Goal: Task Accomplishment & Management: Complete application form

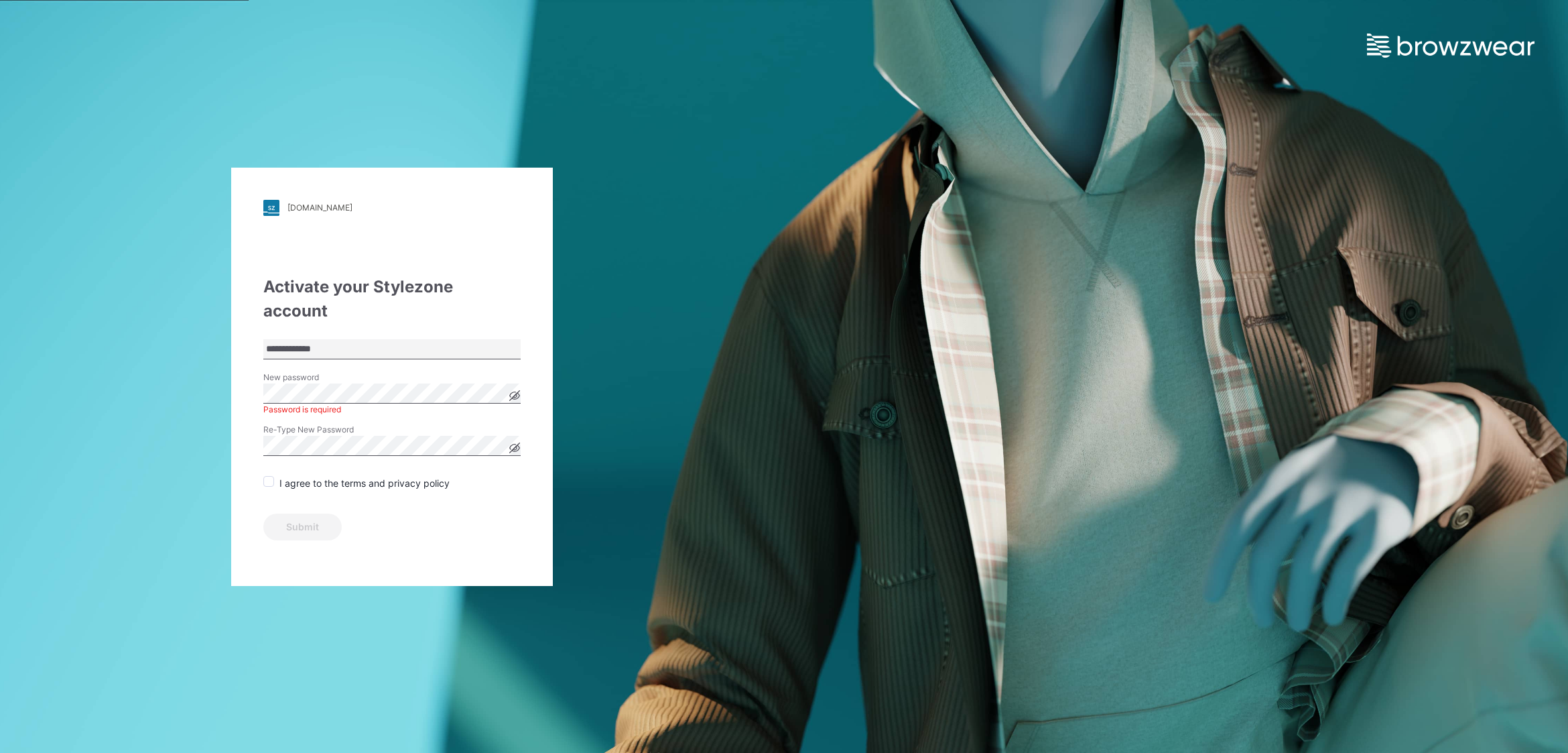
click at [518, 391] on icon at bounding box center [514, 395] width 10 height 7
click at [259, 373] on div "**********" at bounding box center [391, 376] width 321 height 418
click at [517, 444] on icon at bounding box center [514, 447] width 10 height 7
click at [268, 476] on span at bounding box center [269, 482] width 11 height 11
click at [309, 513] on button "Submit" at bounding box center [303, 527] width 78 height 27
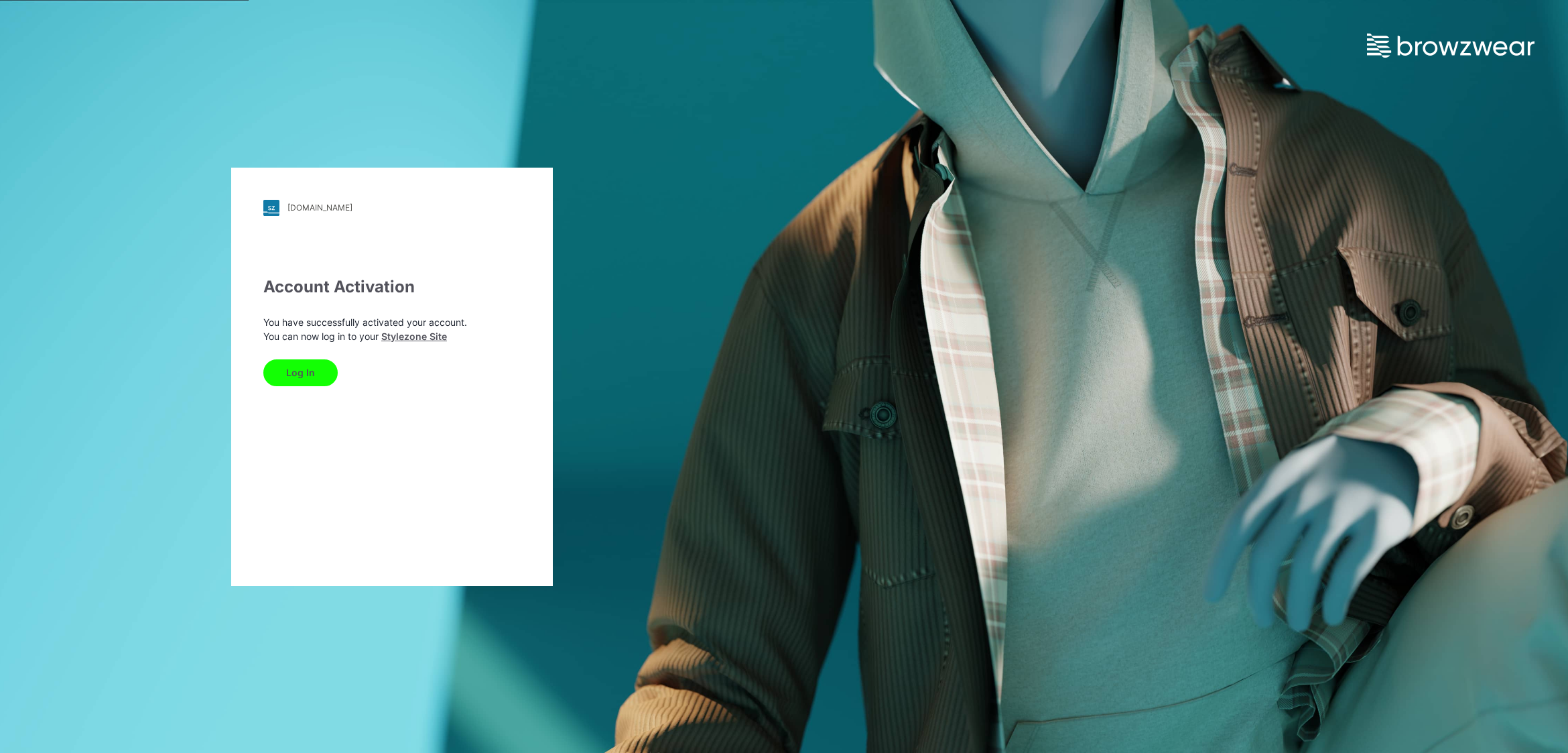
click at [307, 367] on button "Log In" at bounding box center [301, 373] width 75 height 27
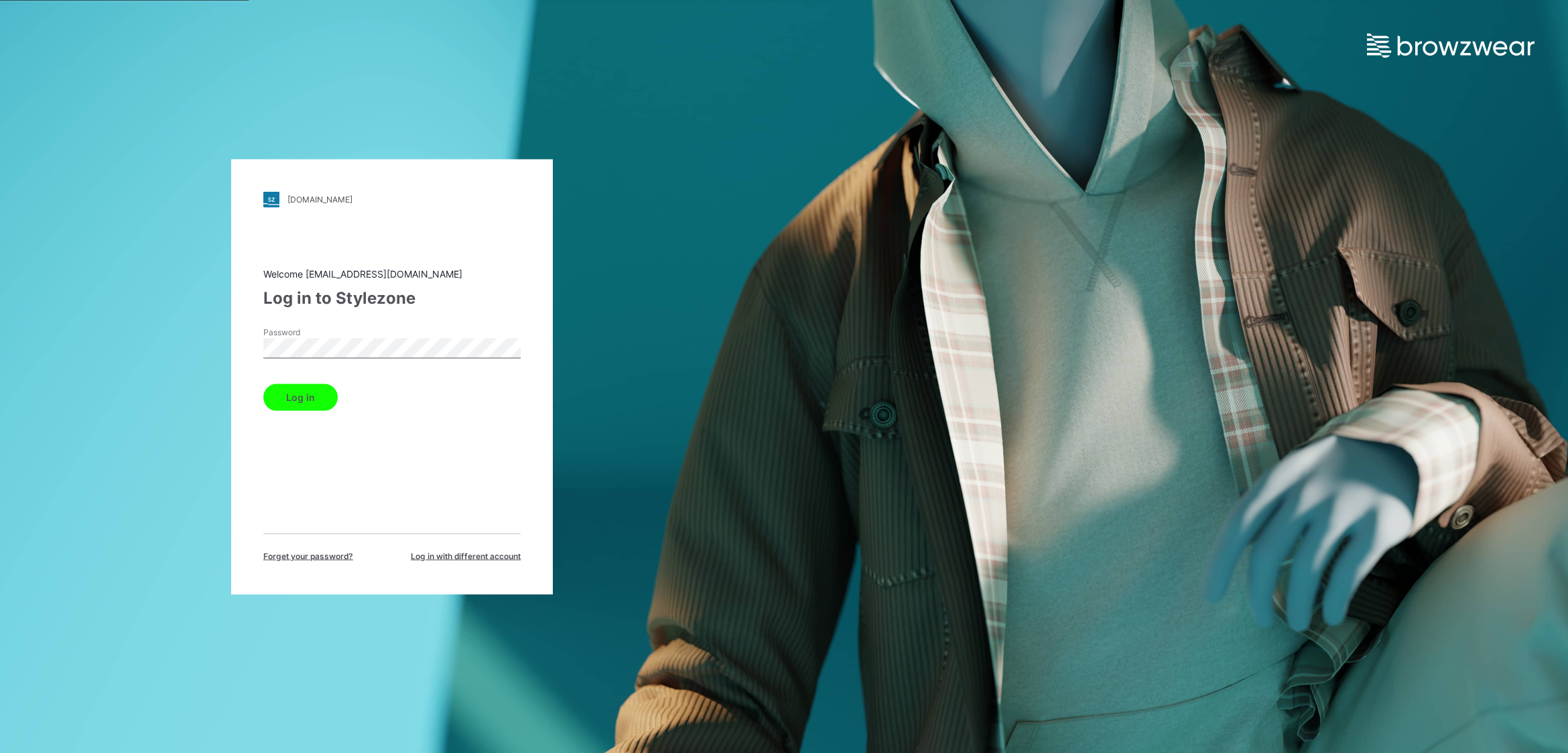
click at [288, 405] on button "Log in" at bounding box center [301, 397] width 75 height 27
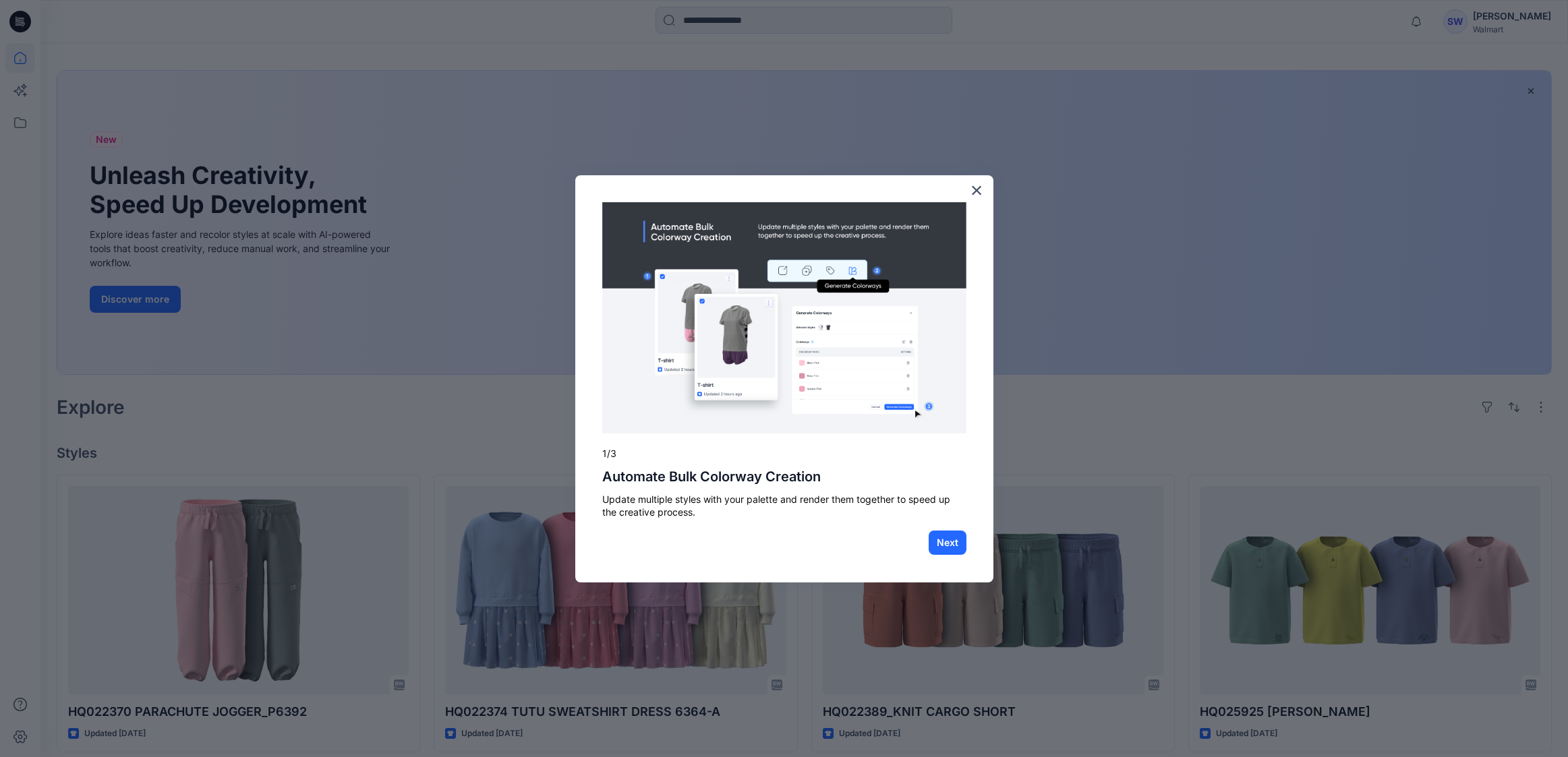
scroll to position [55, 0]
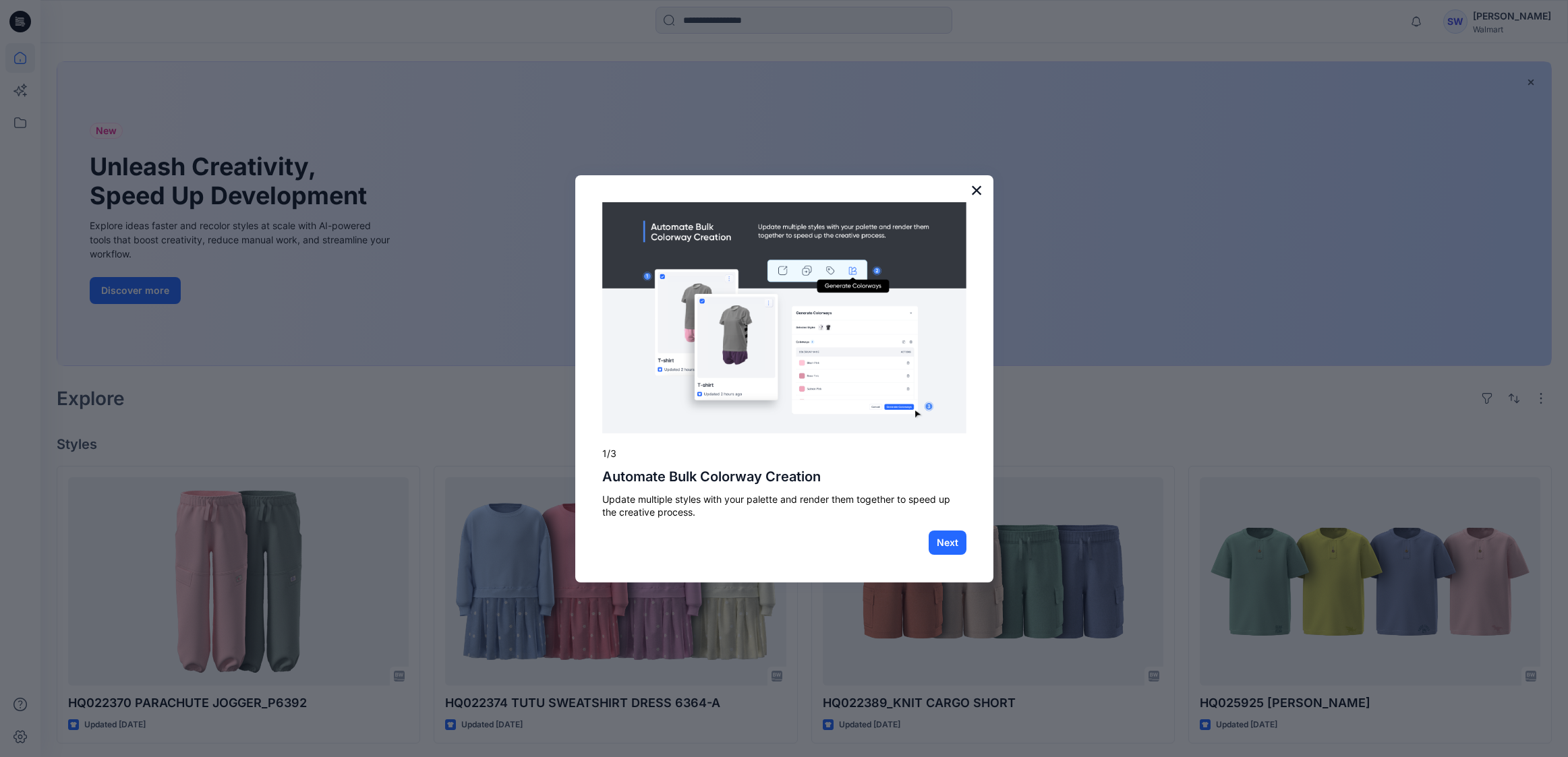
click at [974, 193] on button "×" at bounding box center [977, 189] width 13 height 22
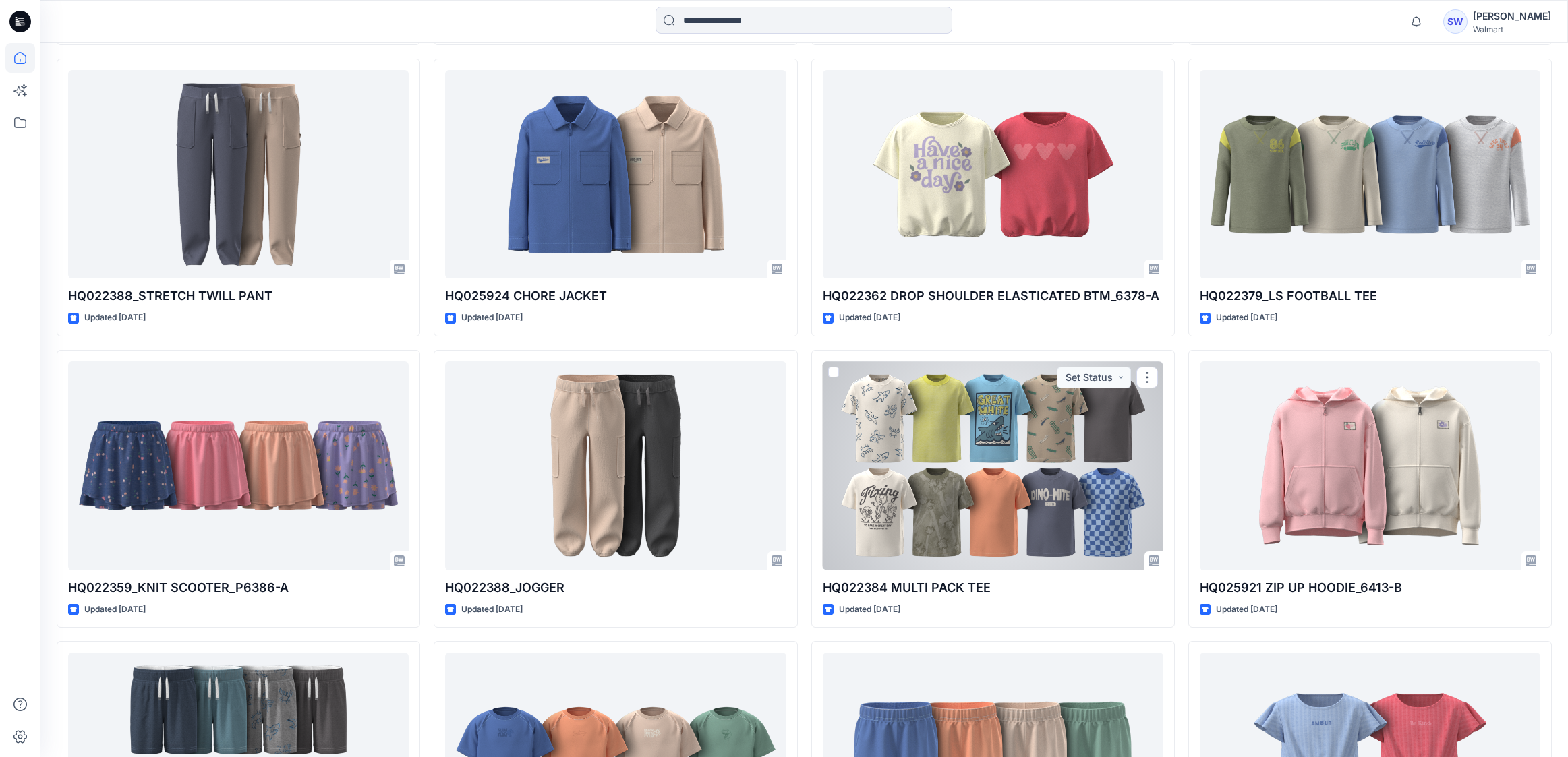
scroll to position [755, 0]
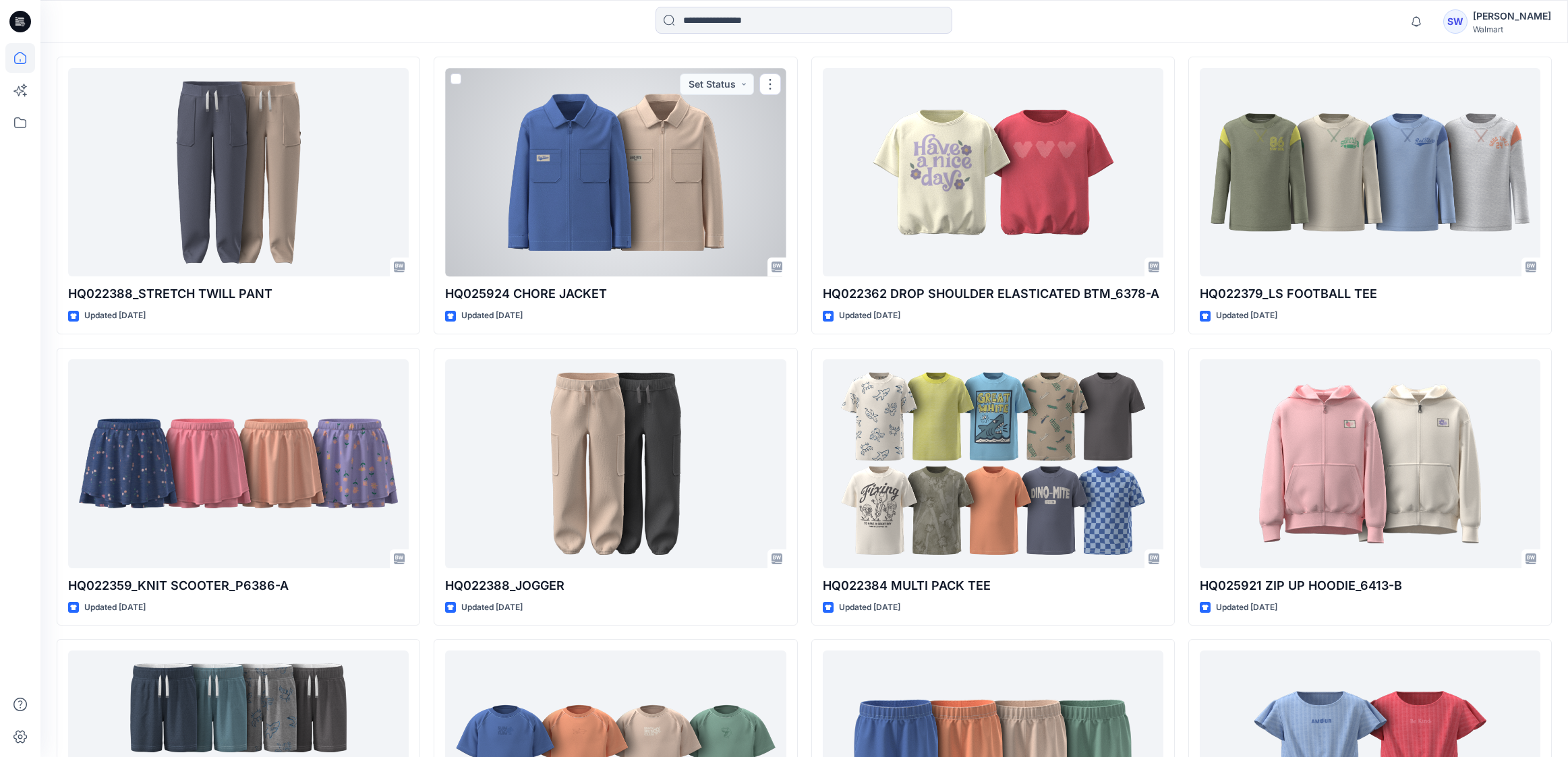
click at [643, 220] on div at bounding box center [615, 172] width 340 height 209
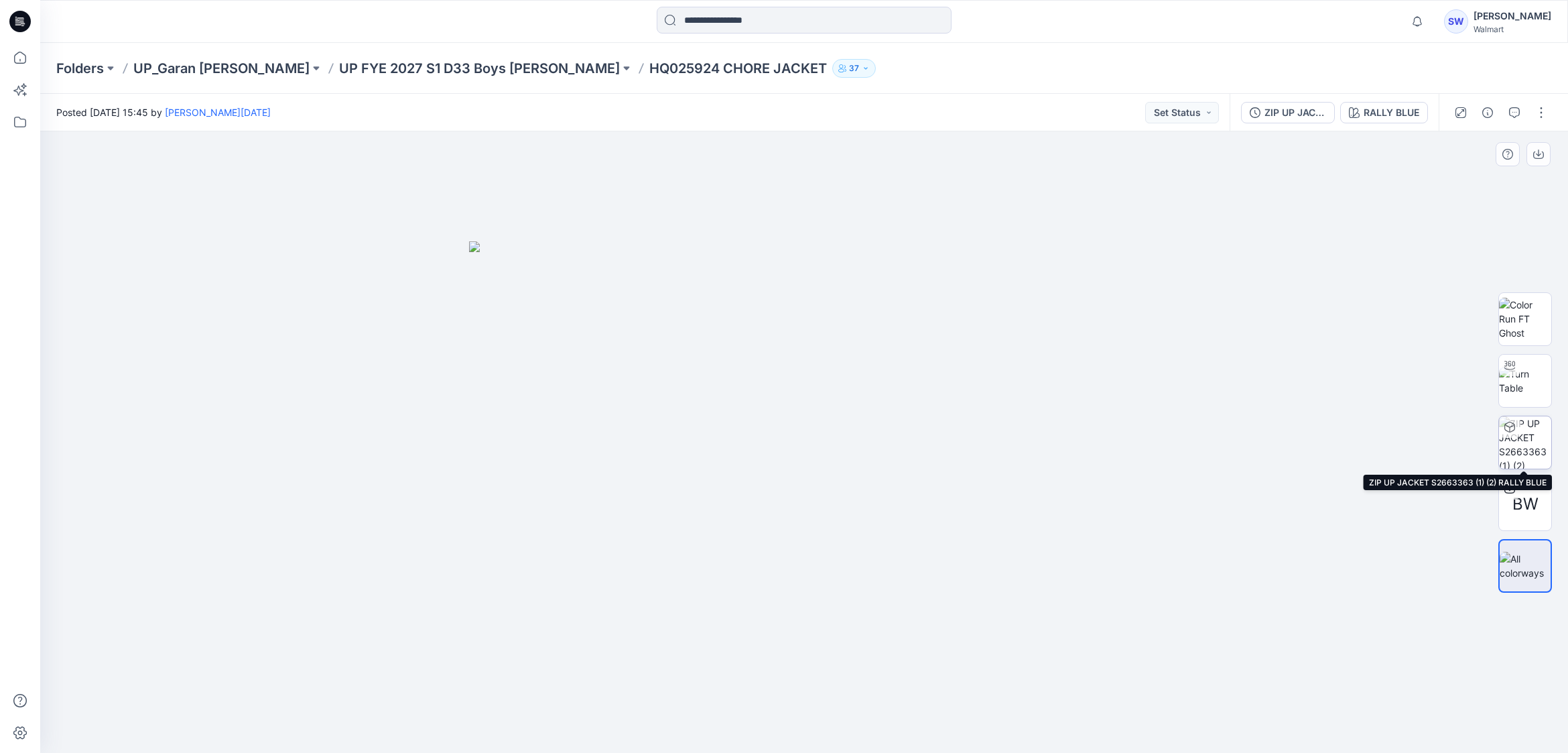
click at [1514, 445] on img at bounding box center [1525, 443] width 52 height 52
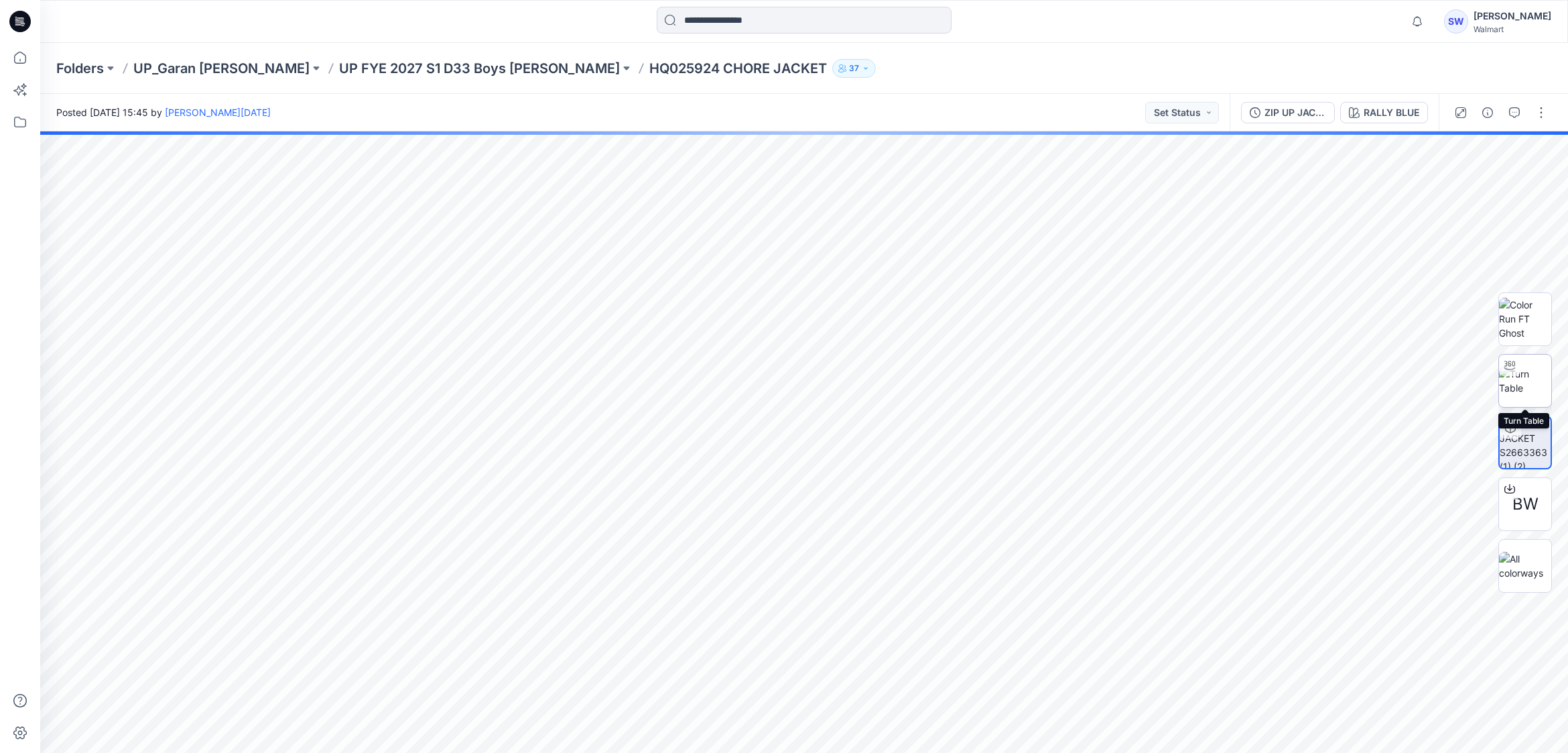
click at [1527, 383] on img at bounding box center [1525, 381] width 52 height 28
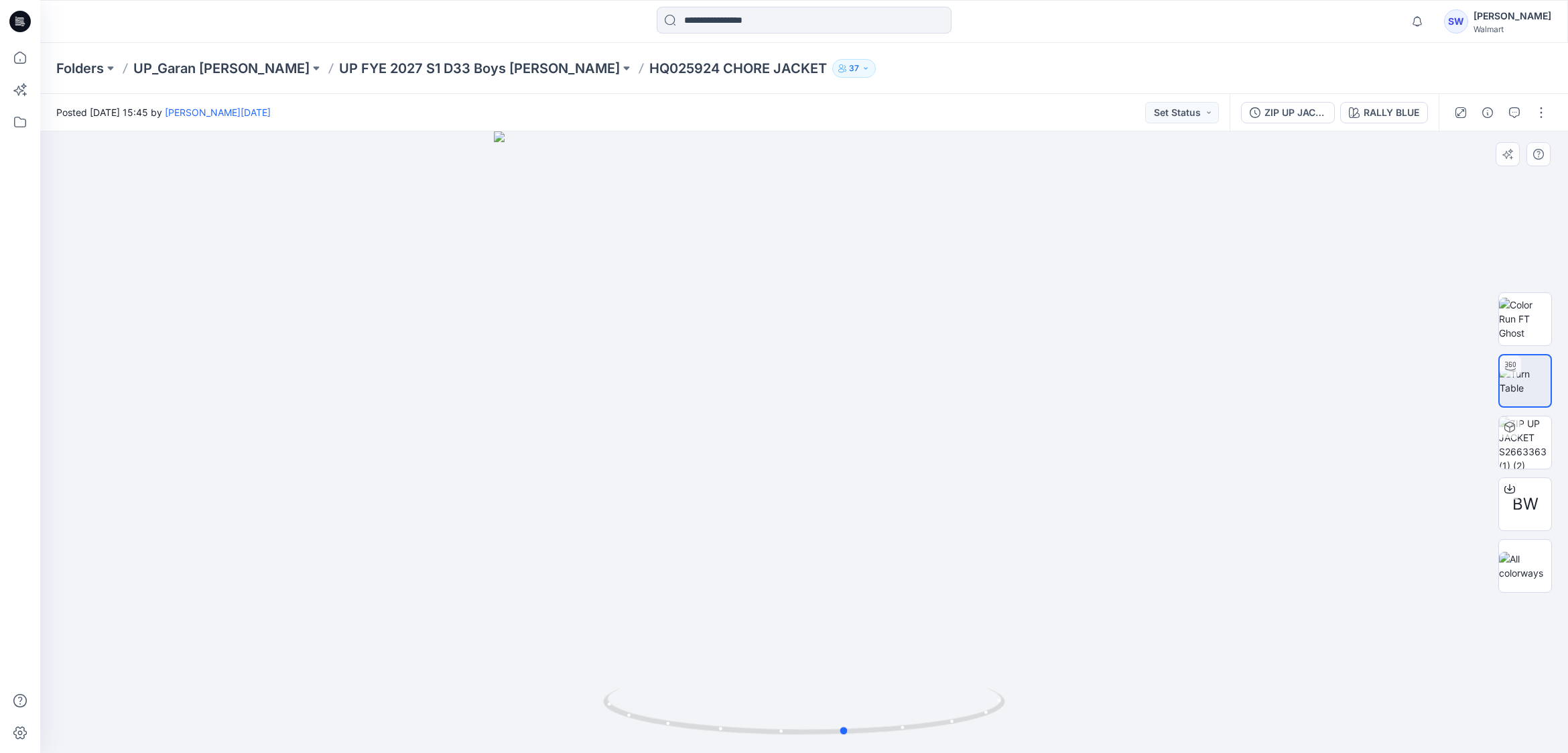
drag, startPoint x: 995, startPoint y: 702, endPoint x: 636, endPoint y: 613, distance: 369.9
click at [636, 613] on div at bounding box center [804, 442] width 1528 height 622
click at [1513, 323] on img at bounding box center [1525, 318] width 52 height 42
drag, startPoint x: 946, startPoint y: 703, endPoint x: 904, endPoint y: 708, distance: 42.3
click at [905, 708] on div at bounding box center [804, 442] width 1528 height 622
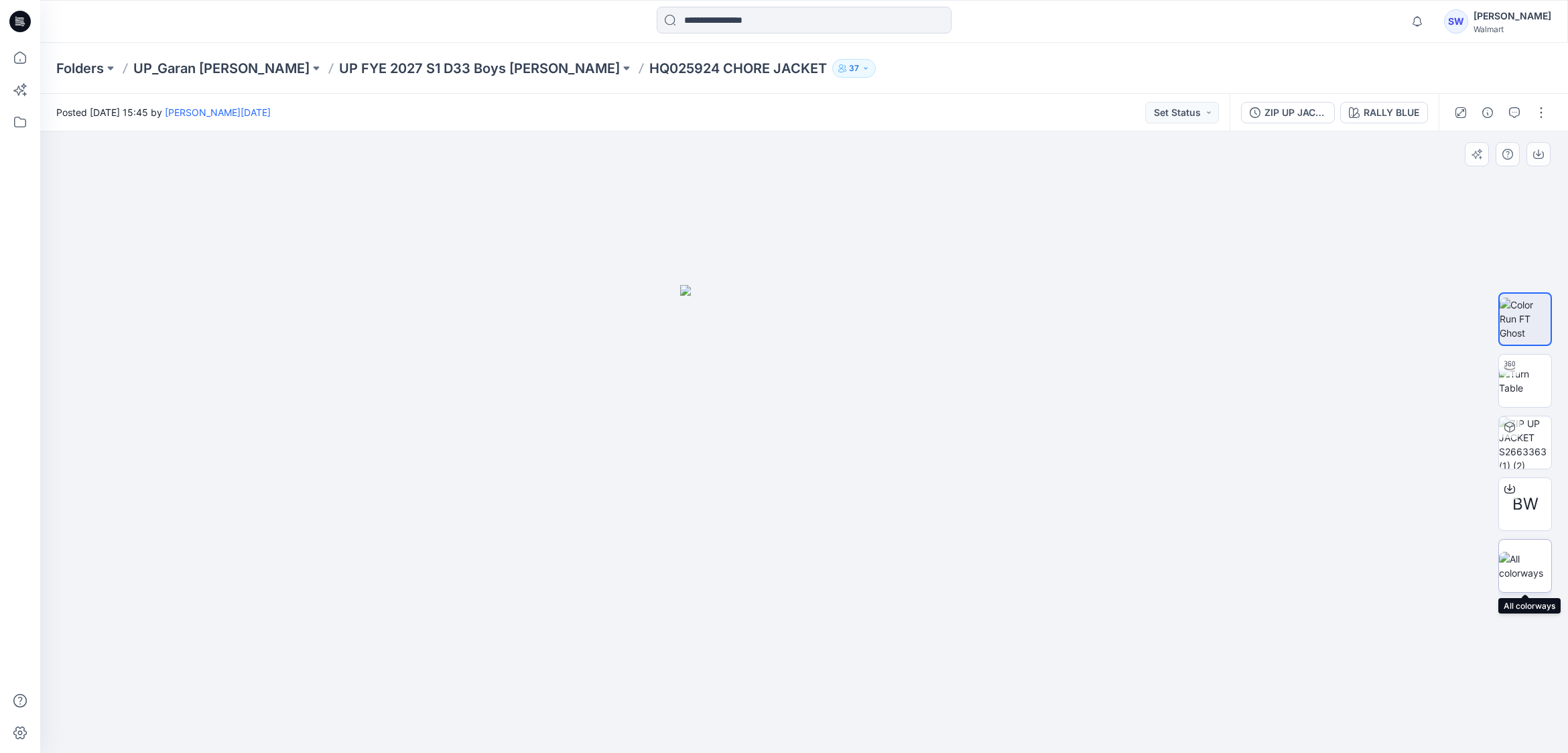
click at [1542, 568] on img at bounding box center [1525, 566] width 52 height 28
click at [374, 68] on p "UP FYE 2027 S1 D33 Boys [PERSON_NAME]" at bounding box center [479, 68] width 280 height 19
